Goal: Task Accomplishment & Management: Use online tool/utility

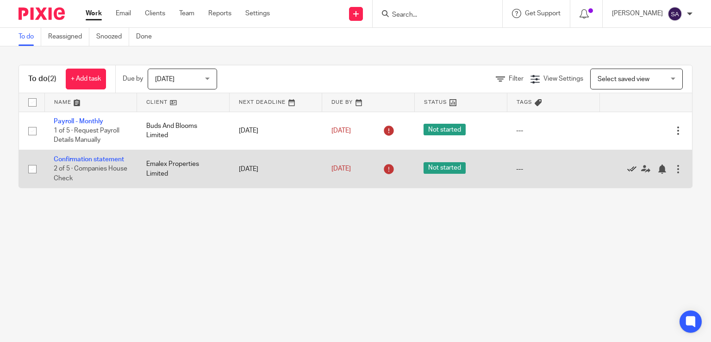
click at [628, 169] on icon at bounding box center [632, 168] width 9 height 9
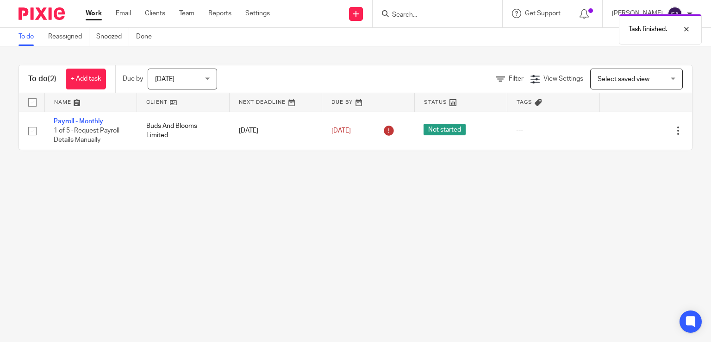
click at [409, 15] on div "Task finished." at bounding box center [529, 26] width 346 height 35
click at [415, 13] on div "Task finished." at bounding box center [529, 26] width 346 height 35
click at [405, 13] on div "Task finished." at bounding box center [529, 26] width 346 height 35
click at [407, 15] on input "Search" at bounding box center [432, 15] width 83 height 8
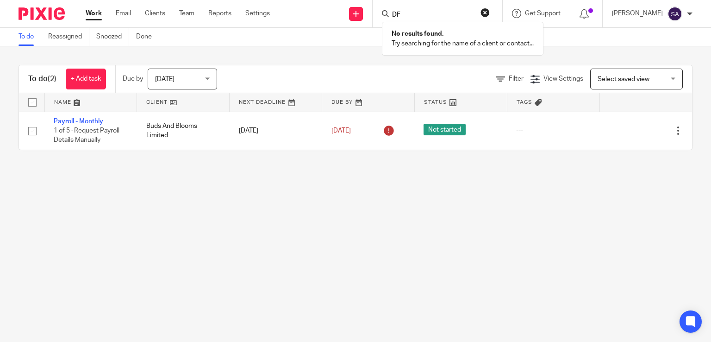
type input "D"
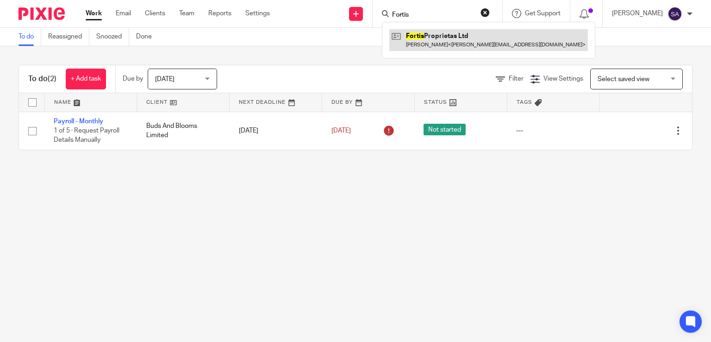
type input "Fortis"
click at [440, 40] on link at bounding box center [489, 39] width 199 height 21
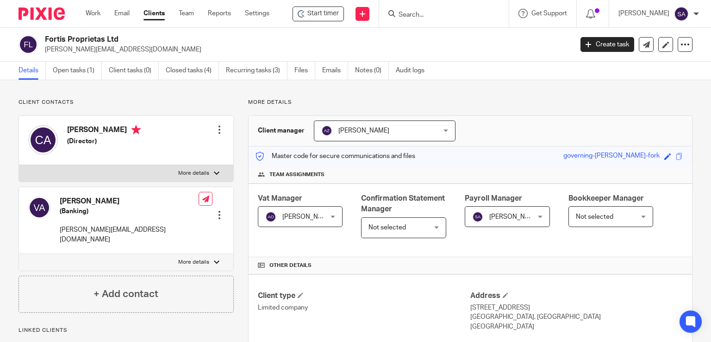
click at [430, 17] on input "Search" at bounding box center [439, 15] width 83 height 8
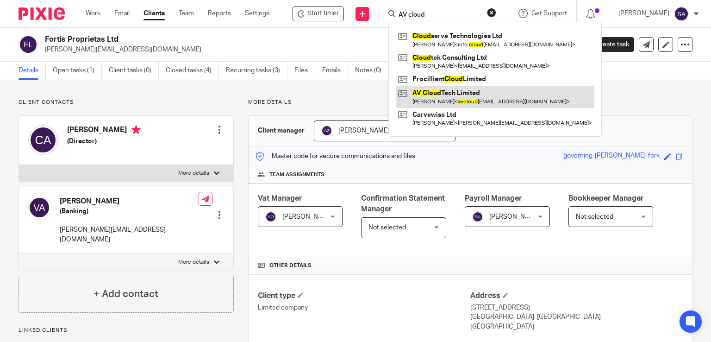
type input "AV cloud"
click at [451, 90] on link at bounding box center [495, 96] width 199 height 21
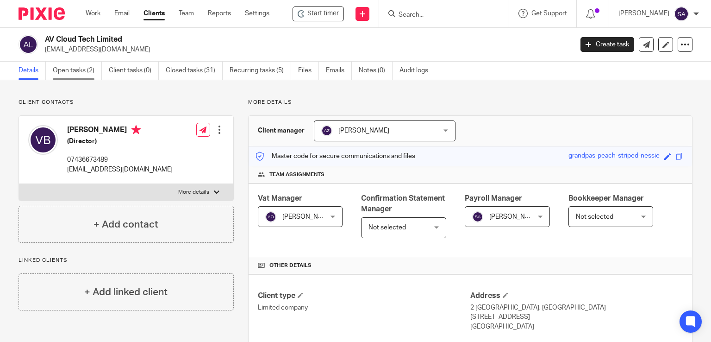
click at [90, 74] on link "Open tasks (2)" at bounding box center [77, 71] width 49 height 18
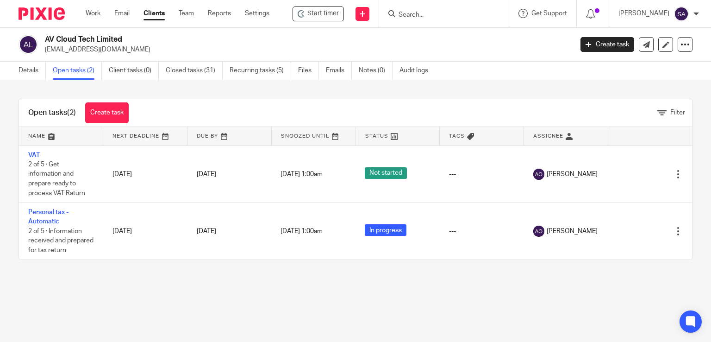
click at [332, 136] on icon at bounding box center [335, 136] width 7 height 7
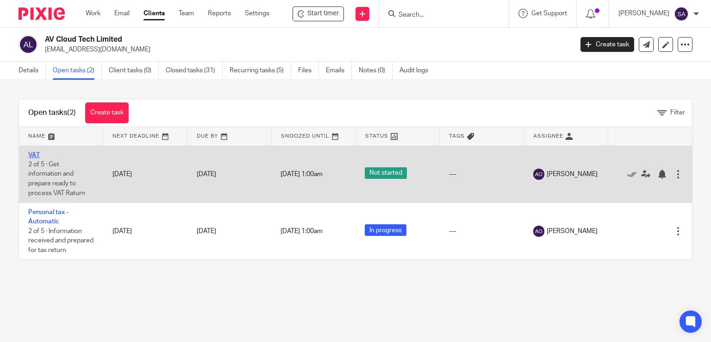
click at [33, 155] on link "VAT" at bounding box center [34, 155] width 12 height 6
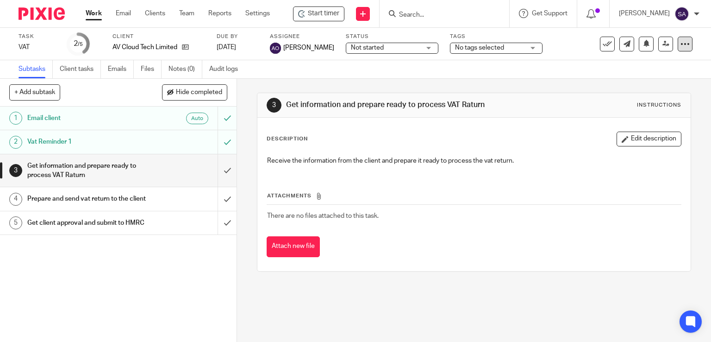
click at [681, 43] on icon at bounding box center [685, 43] width 9 height 9
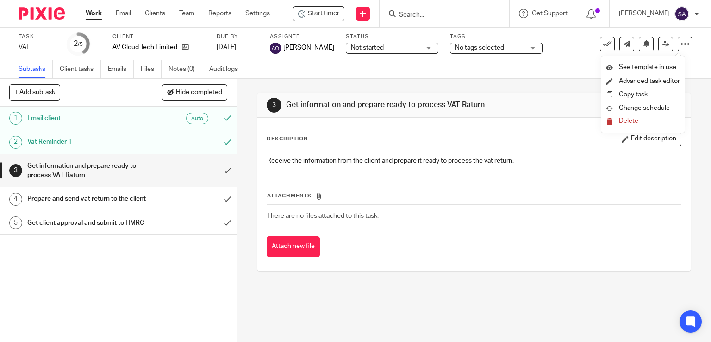
click at [536, 148] on div "Description Edit description Receive the information from the client and prepar…" at bounding box center [474, 152] width 415 height 41
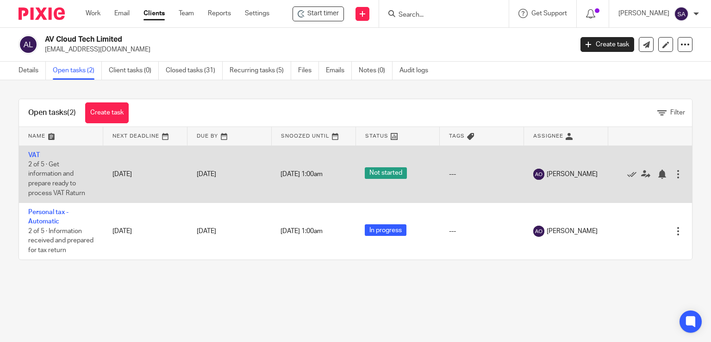
click at [674, 172] on div at bounding box center [678, 174] width 9 height 9
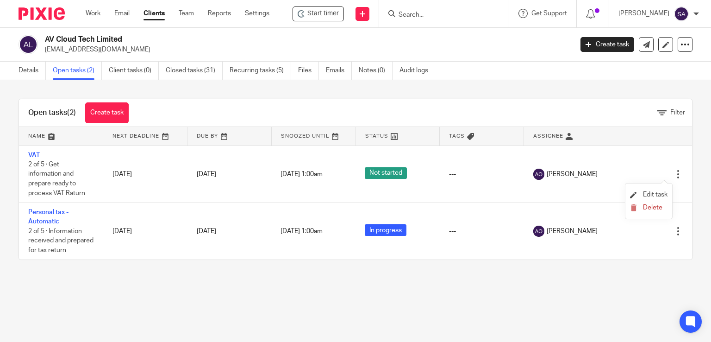
click at [655, 191] on li "Edit task" at bounding box center [649, 195] width 38 height 14
click at [656, 192] on span "Edit task" at bounding box center [655, 194] width 25 height 6
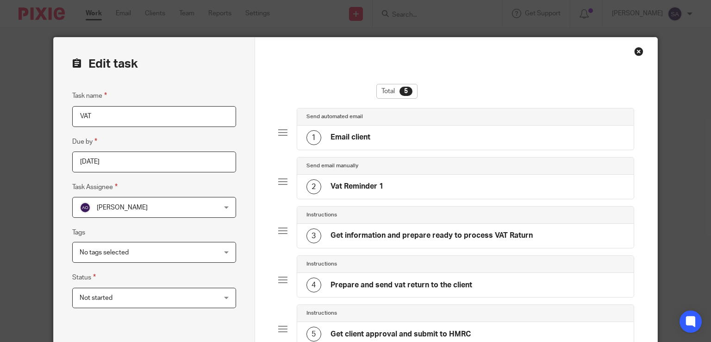
scroll to position [139, 0]
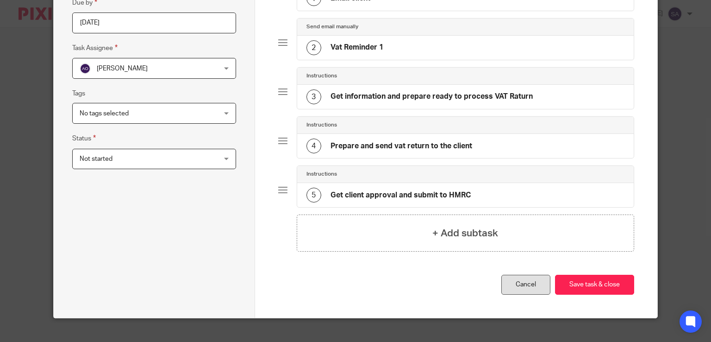
click at [525, 288] on link "Cancel" at bounding box center [526, 285] width 49 height 20
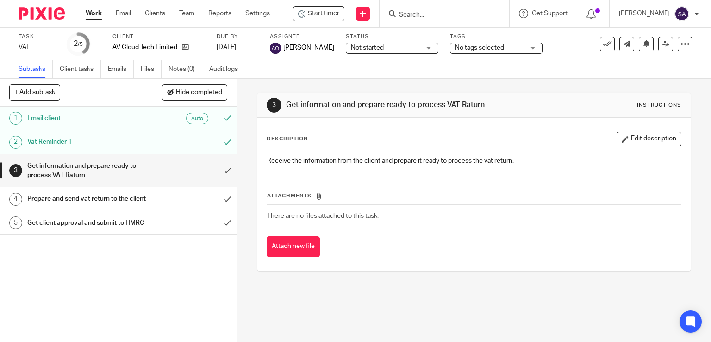
click at [527, 47] on div "No tags selected" at bounding box center [496, 48] width 93 height 11
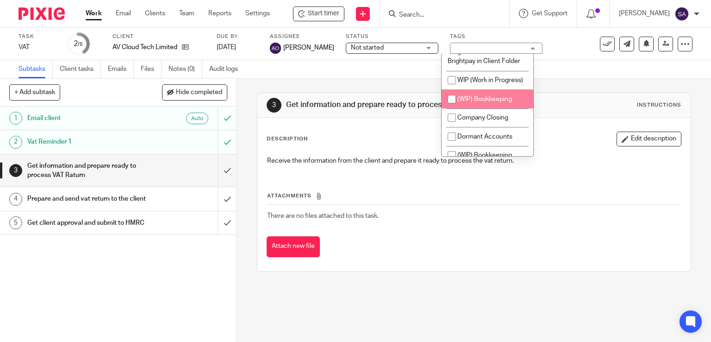
scroll to position [787, 0]
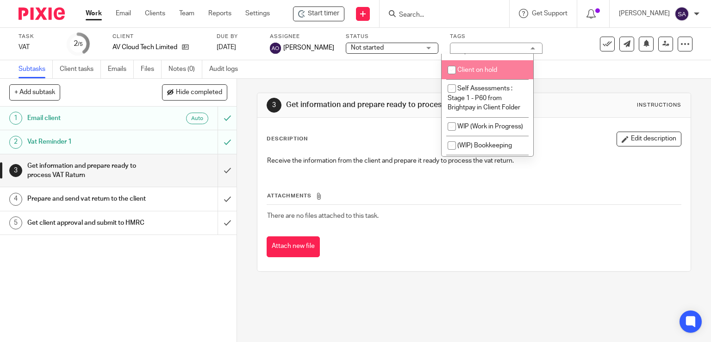
click at [453, 61] on input "checkbox" at bounding box center [452, 70] width 18 height 18
checkbox input "true"
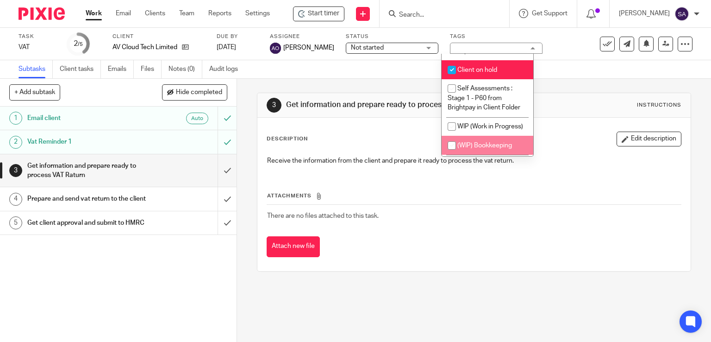
click at [499, 234] on div "Attachments There are no files attached to this task. Attach new file" at bounding box center [474, 215] width 415 height 84
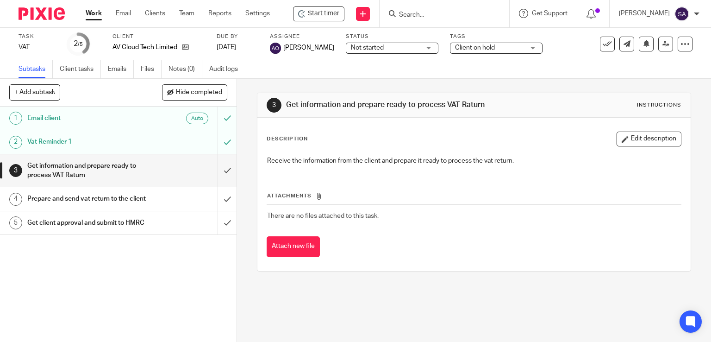
click at [34, 69] on link "Subtasks" at bounding box center [36, 69] width 34 height 18
click at [73, 71] on link "Client tasks" at bounding box center [80, 69] width 41 height 18
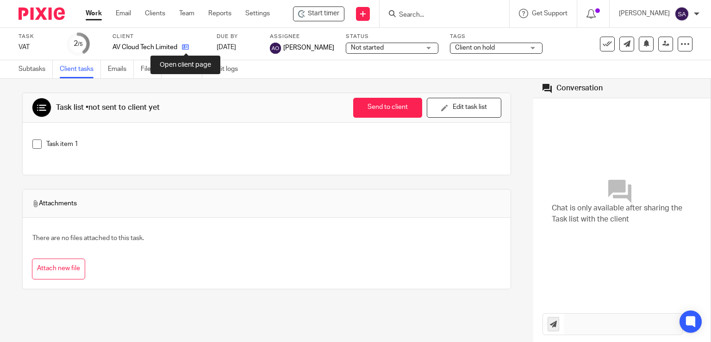
click at [187, 46] on icon at bounding box center [185, 47] width 7 height 7
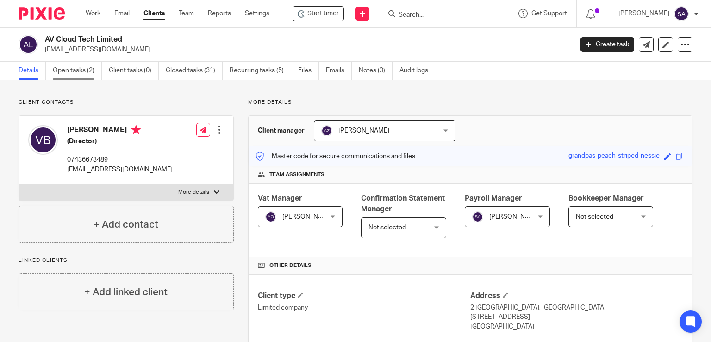
click at [82, 71] on link "Open tasks (2)" at bounding box center [77, 71] width 49 height 18
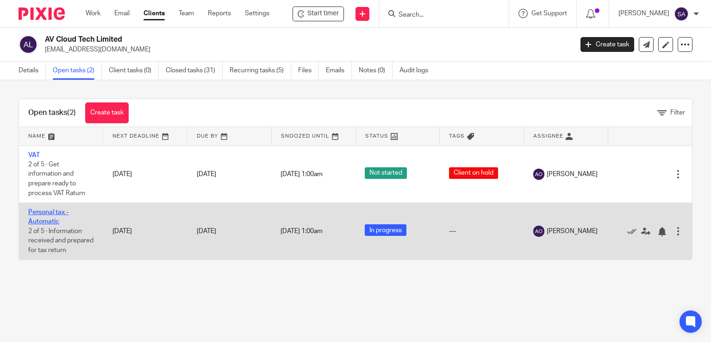
click at [50, 219] on link "Personal tax - Automatic" at bounding box center [48, 217] width 40 height 16
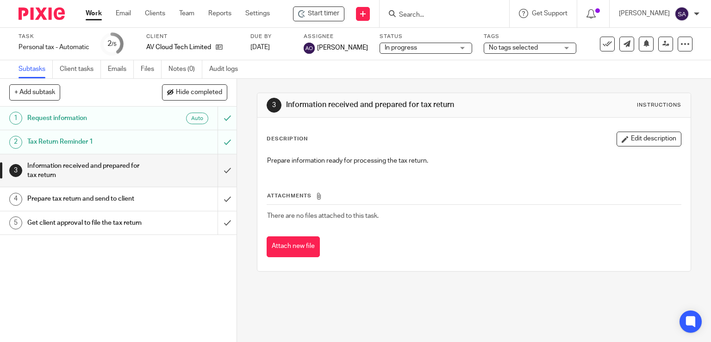
click at [560, 47] on div "No tags selected" at bounding box center [530, 48] width 93 height 11
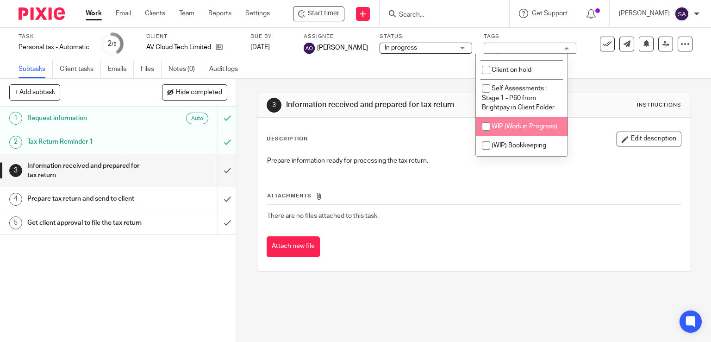
scroll to position [741, 0]
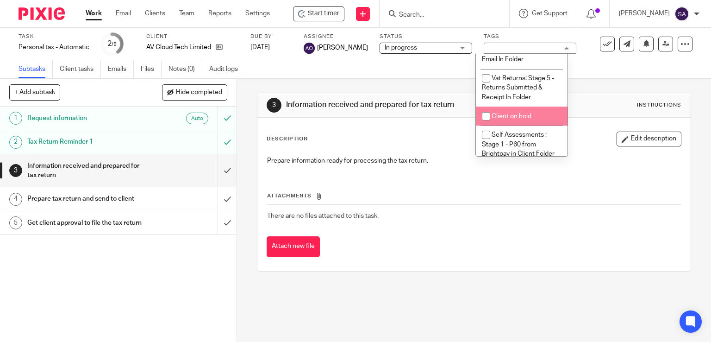
click at [484, 107] on input "checkbox" at bounding box center [487, 116] width 18 height 18
checkbox input "true"
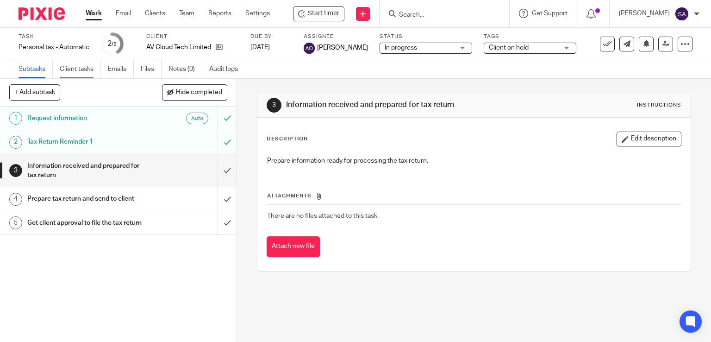
click at [70, 69] on link "Client tasks" at bounding box center [80, 69] width 41 height 18
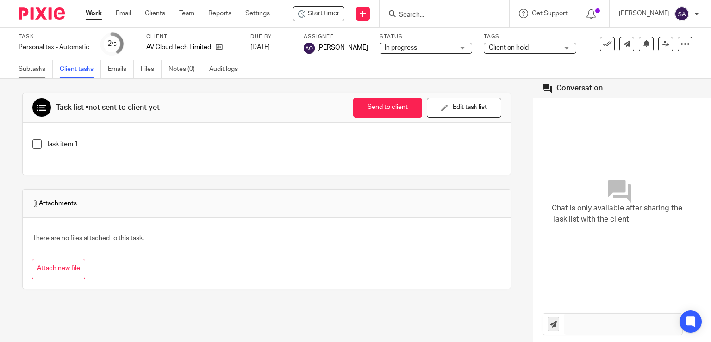
click at [33, 67] on link "Subtasks" at bounding box center [36, 69] width 34 height 18
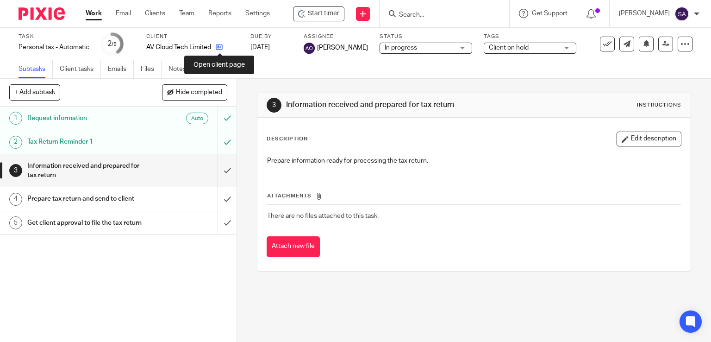
click at [220, 47] on icon at bounding box center [219, 47] width 7 height 7
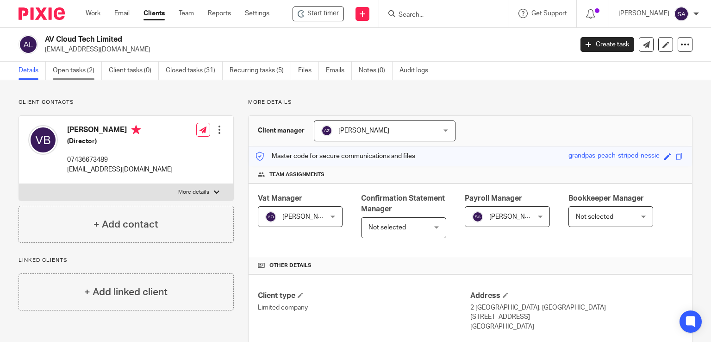
click at [84, 71] on link "Open tasks (2)" at bounding box center [77, 71] width 49 height 18
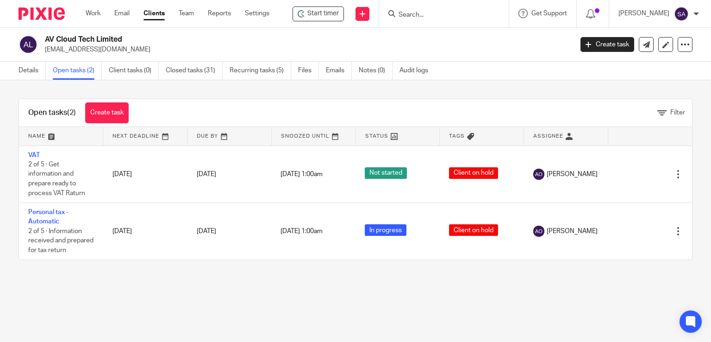
click at [415, 16] on input "Search" at bounding box center [439, 15] width 83 height 8
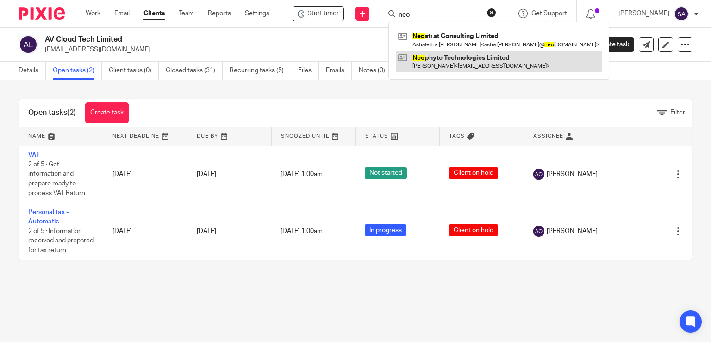
type input "neo"
click at [454, 62] on link at bounding box center [499, 61] width 206 height 21
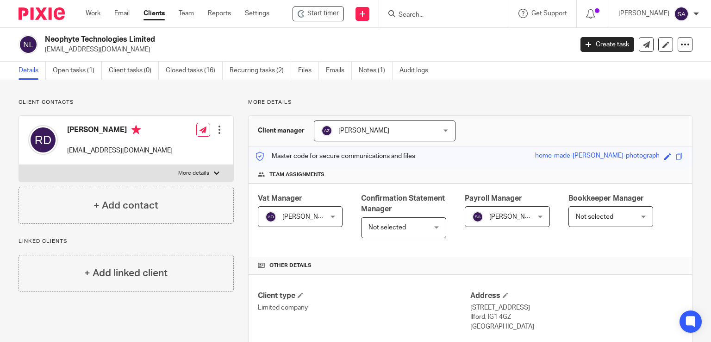
click at [415, 17] on input "Search" at bounding box center [439, 15] width 83 height 8
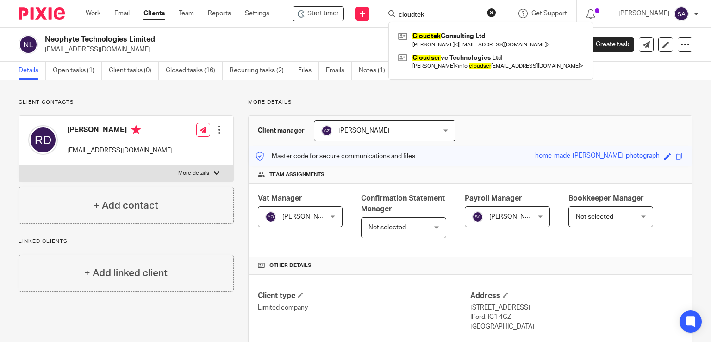
type input "cloudtek"
click button "submit" at bounding box center [0, 0] width 0 height 0
drag, startPoint x: 446, startPoint y: 13, endPoint x: 303, endPoint y: 0, distance: 143.2
click at [315, 12] on div "Start timer Send new email Create task Add client cloudtek Cloudtek Consulting …" at bounding box center [500, 13] width 434 height 27
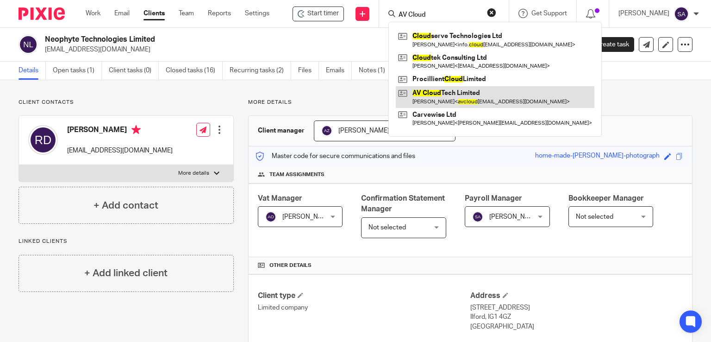
type input "AV Cloud"
click at [445, 101] on link at bounding box center [495, 96] width 199 height 21
